Goal: Task Accomplishment & Management: Manage account settings

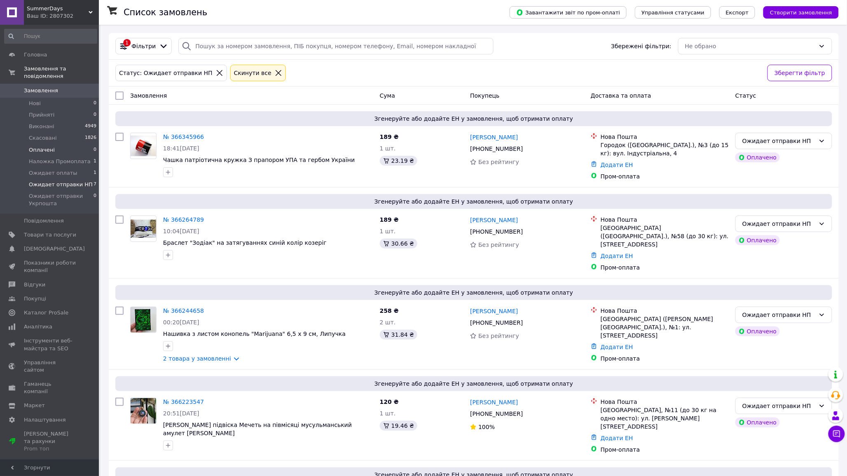
click at [65, 144] on li "Оплачені 0" at bounding box center [50, 150] width 101 height 12
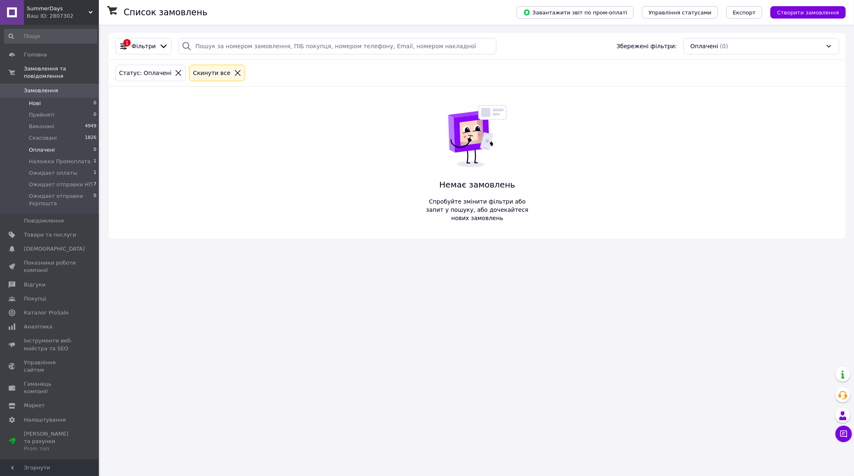
click at [75, 99] on li "Нові 0" at bounding box center [50, 104] width 101 height 12
click at [68, 144] on li "Оплачені 0" at bounding box center [50, 150] width 101 height 12
click at [84, 98] on li "Нові 0" at bounding box center [50, 104] width 101 height 12
click at [77, 181] on span "Ожидает отправки НП" at bounding box center [61, 184] width 64 height 7
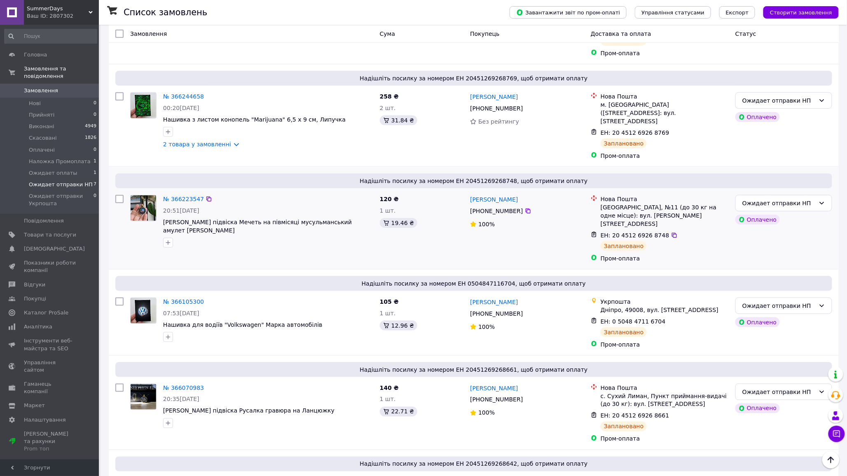
scroll to position [297, 0]
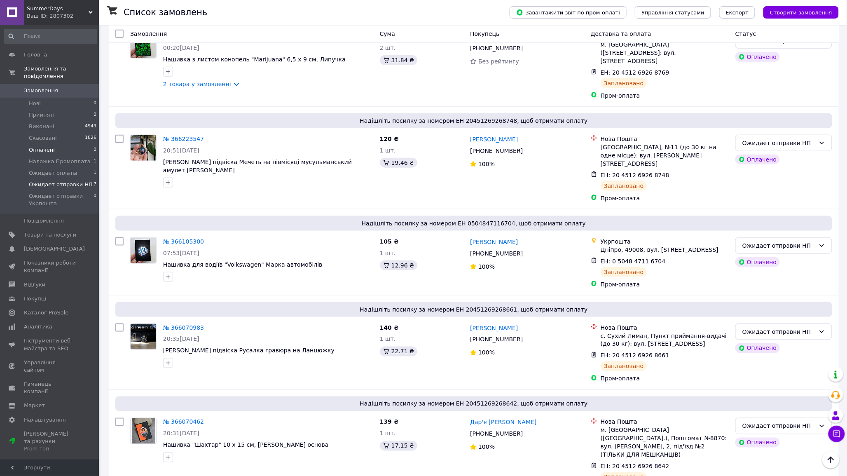
click at [72, 144] on li "Оплачені 0" at bounding box center [50, 150] width 101 height 12
